Goal: Task Accomplishment & Management: Use online tool/utility

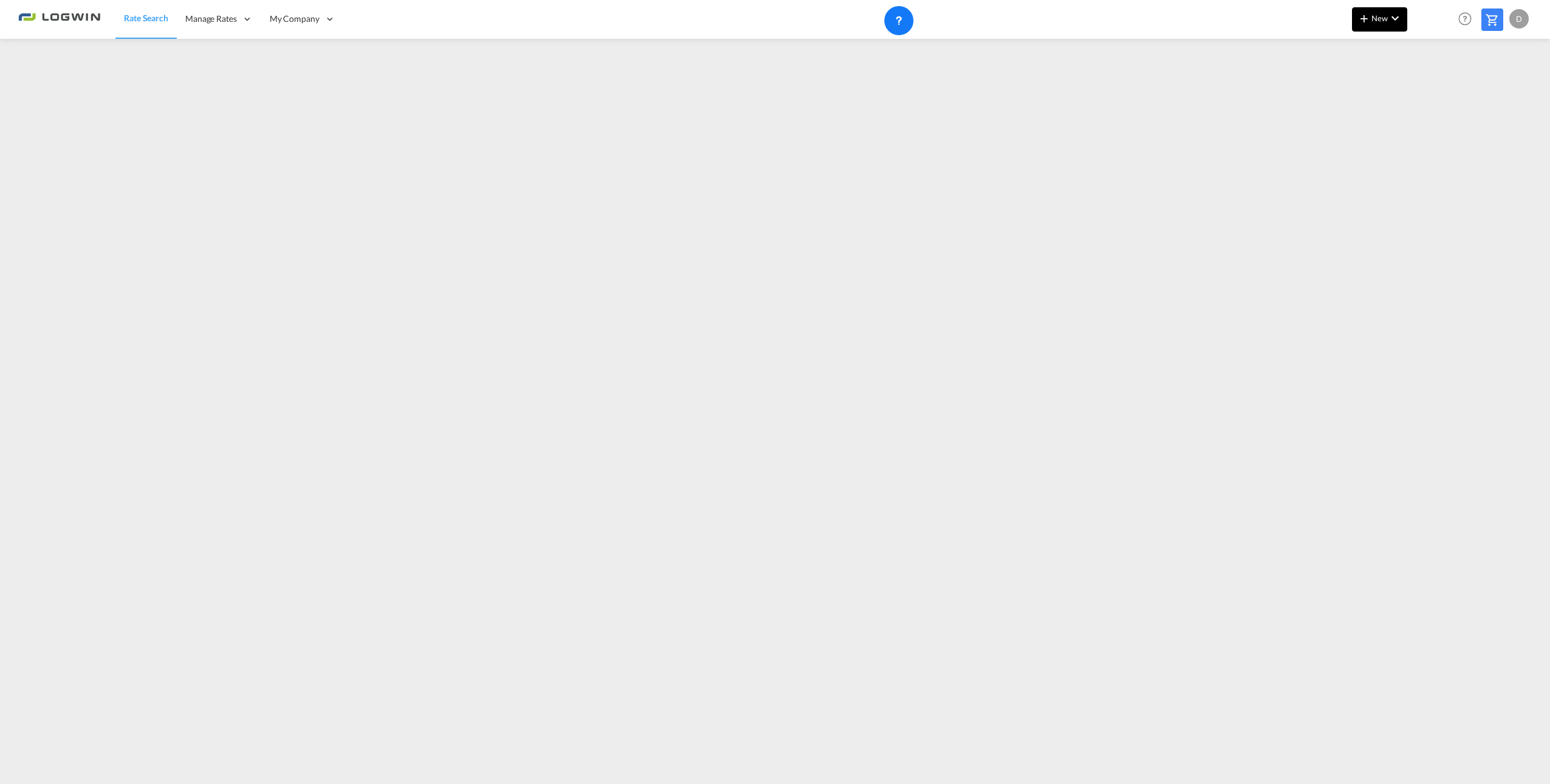
click at [919, 13] on button "New" at bounding box center [1379, 20] width 55 height 24
click at [919, 90] on span "Ratesheet" at bounding box center [1430, 91] width 14 height 24
click at [919, 21] on md-icon "icon-plus 400-fg" at bounding box center [1364, 17] width 14 height 14
click at [919, 96] on div "Ratesheet" at bounding box center [1446, 91] width 45 height 30
